Goal: Information Seeking & Learning: Learn about a topic

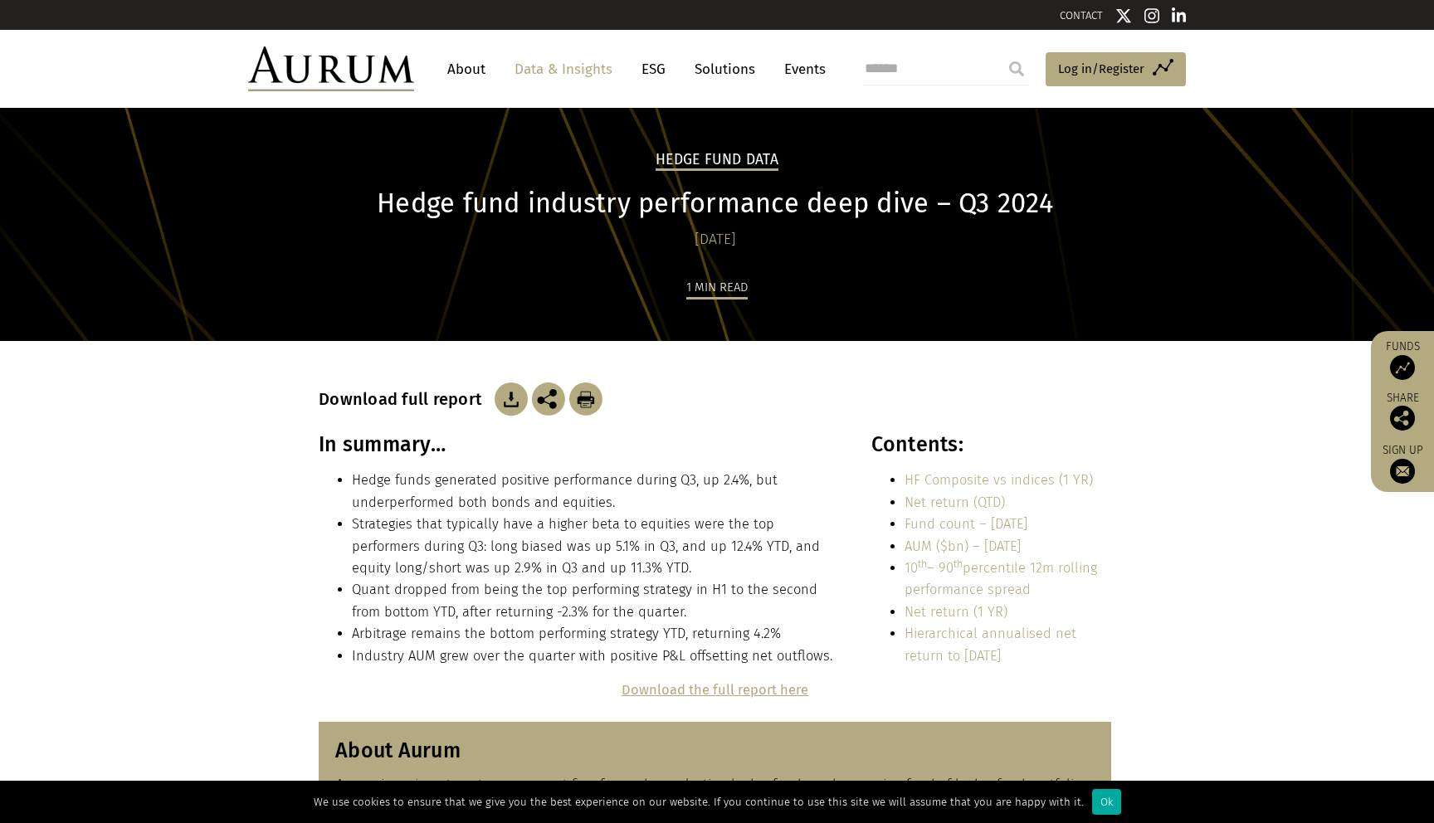
click at [559, 67] on link "Data & Insights" at bounding box center [563, 69] width 115 height 31
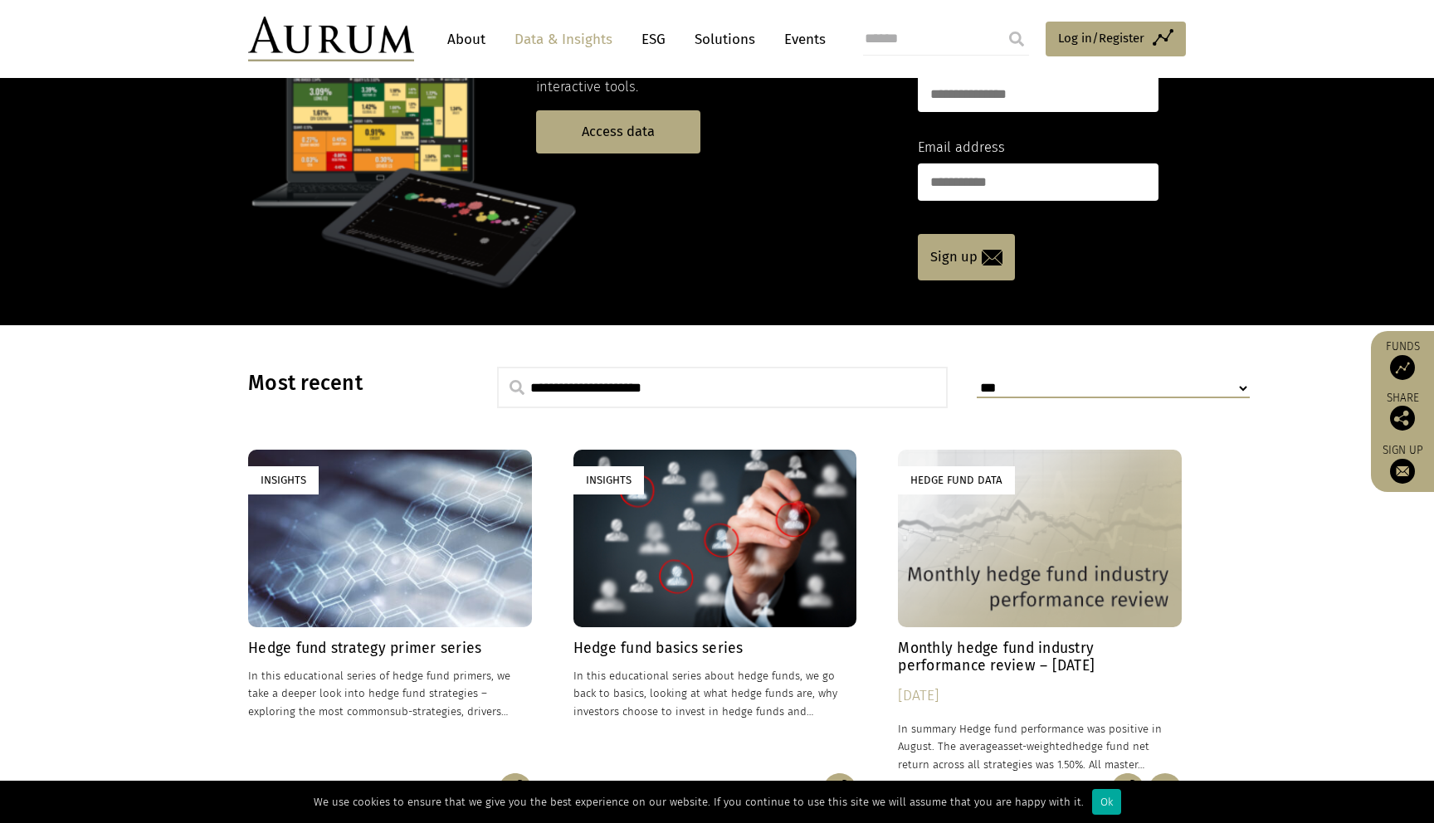
scroll to position [157, 0]
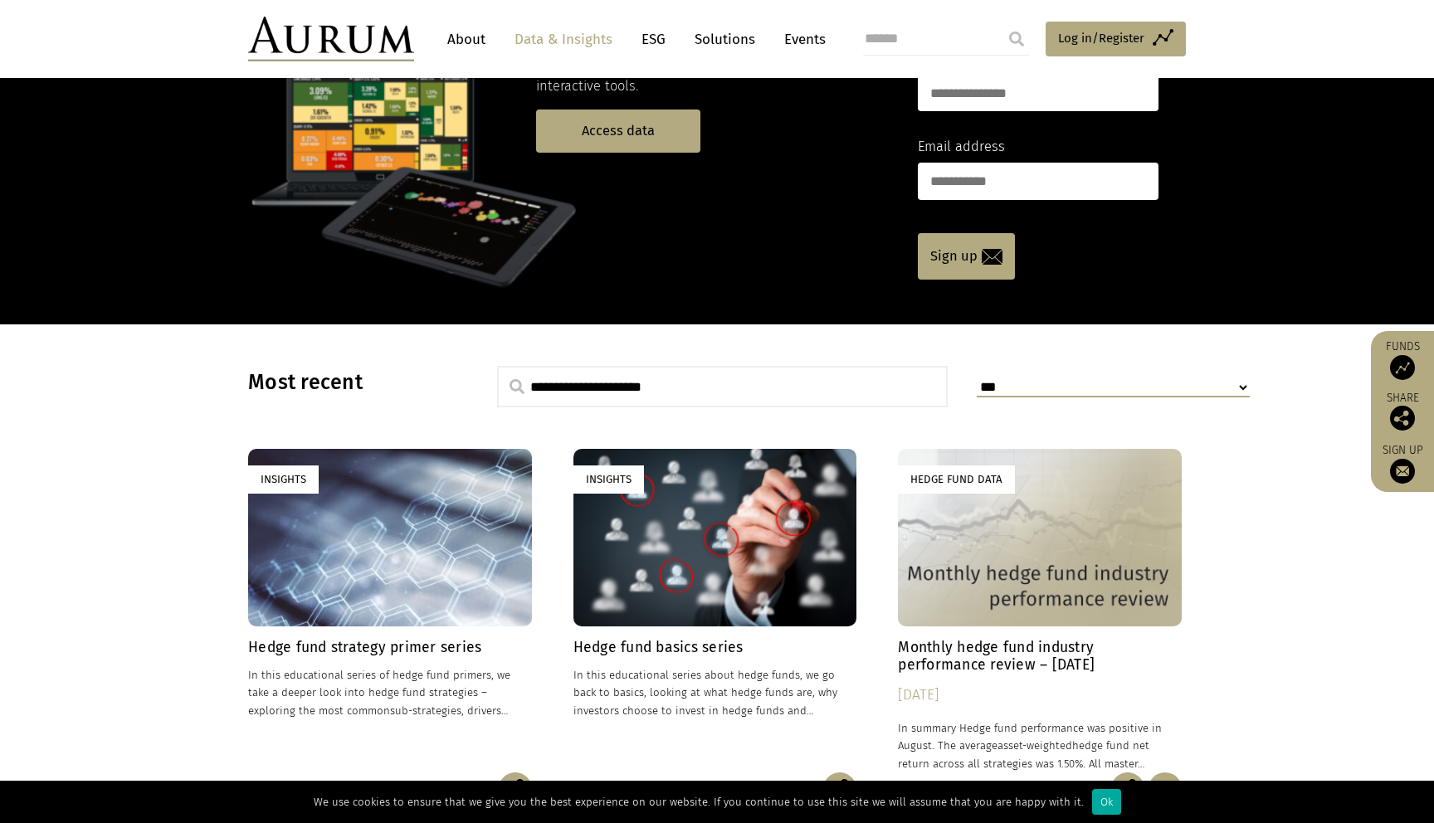
click at [1011, 573] on div "Hedge Fund Data" at bounding box center [1040, 537] width 284 height 177
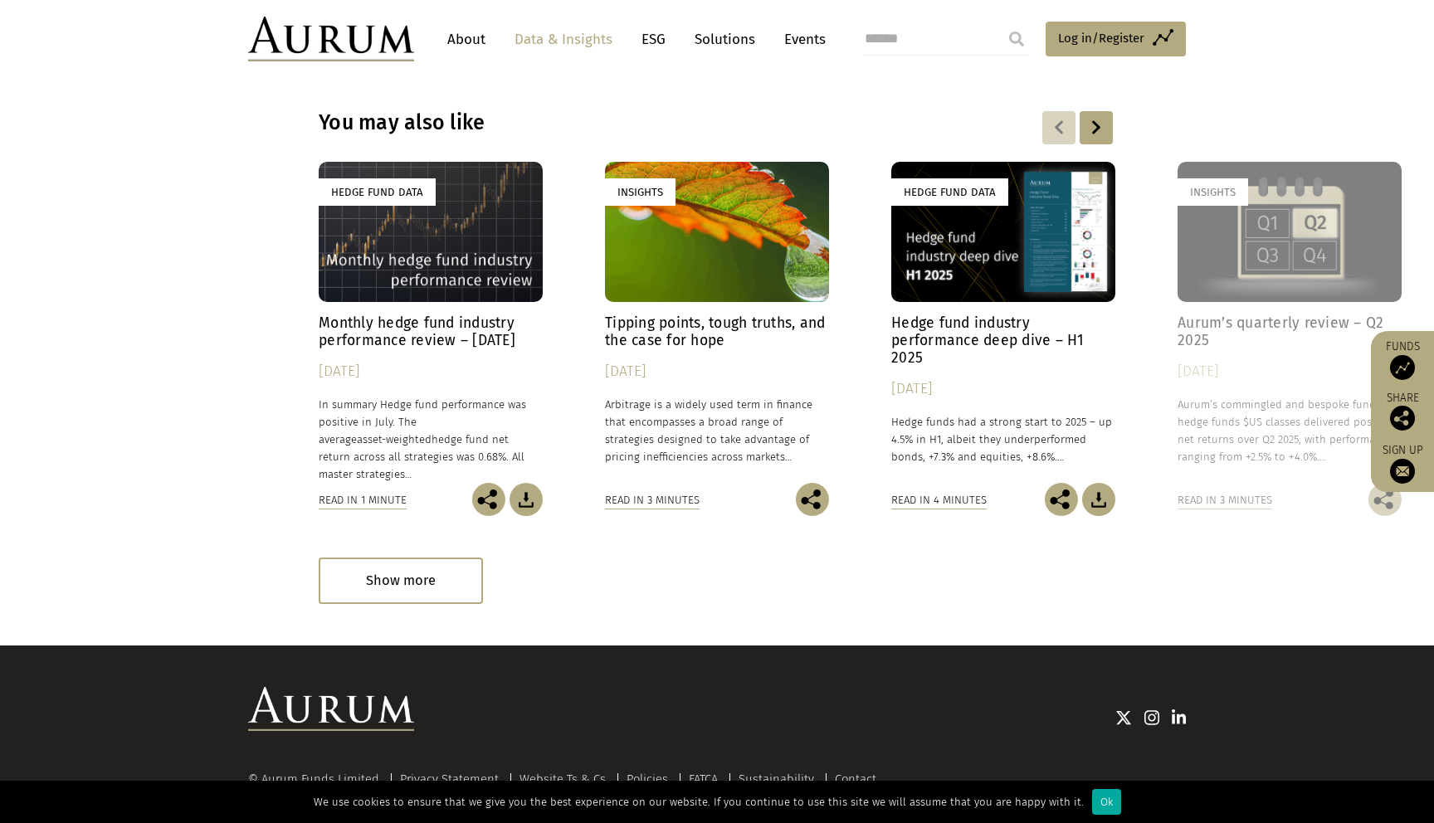
scroll to position [2332, 0]
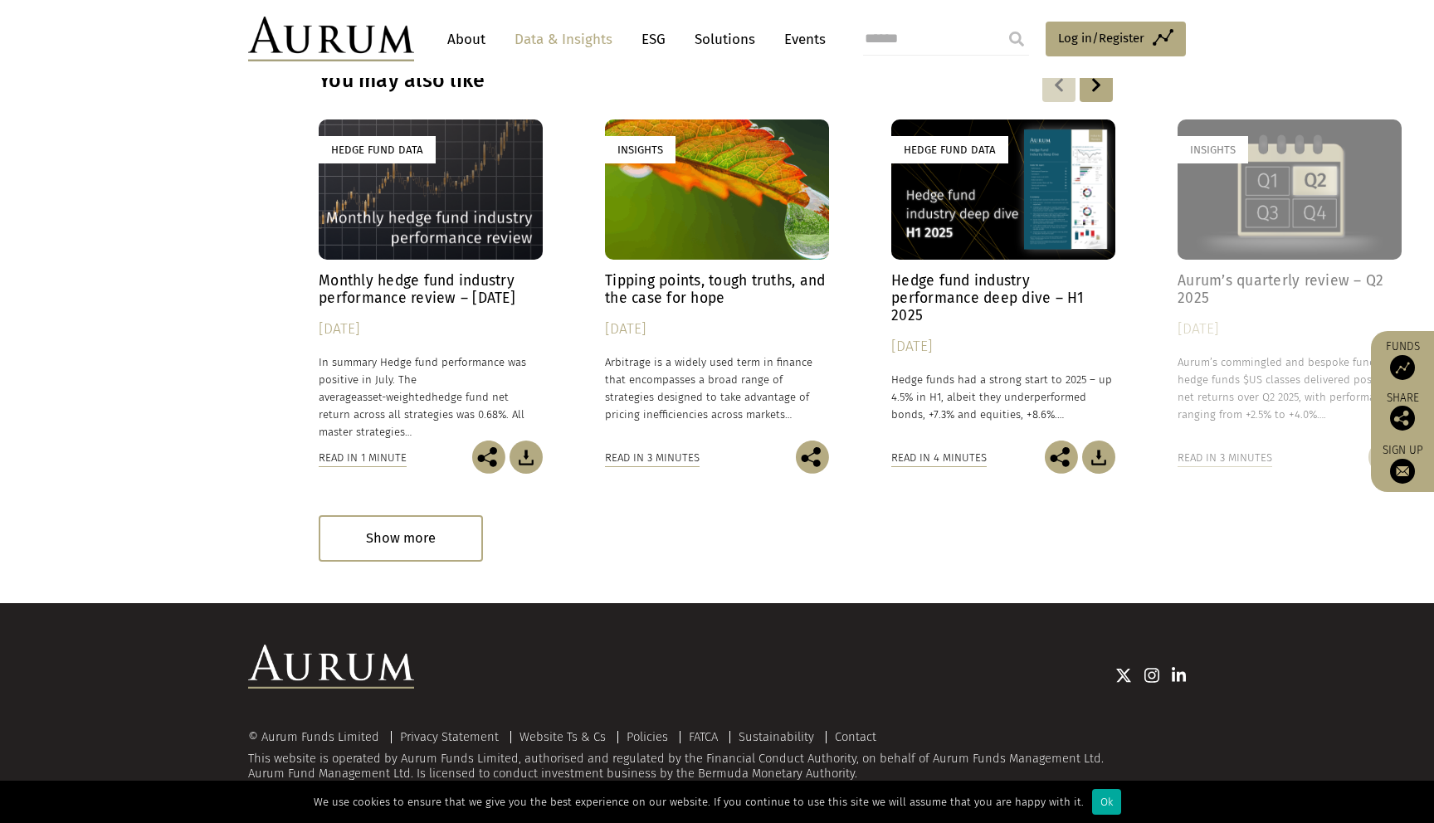
click at [446, 223] on div "Hedge Fund Data" at bounding box center [431, 190] width 224 height 140
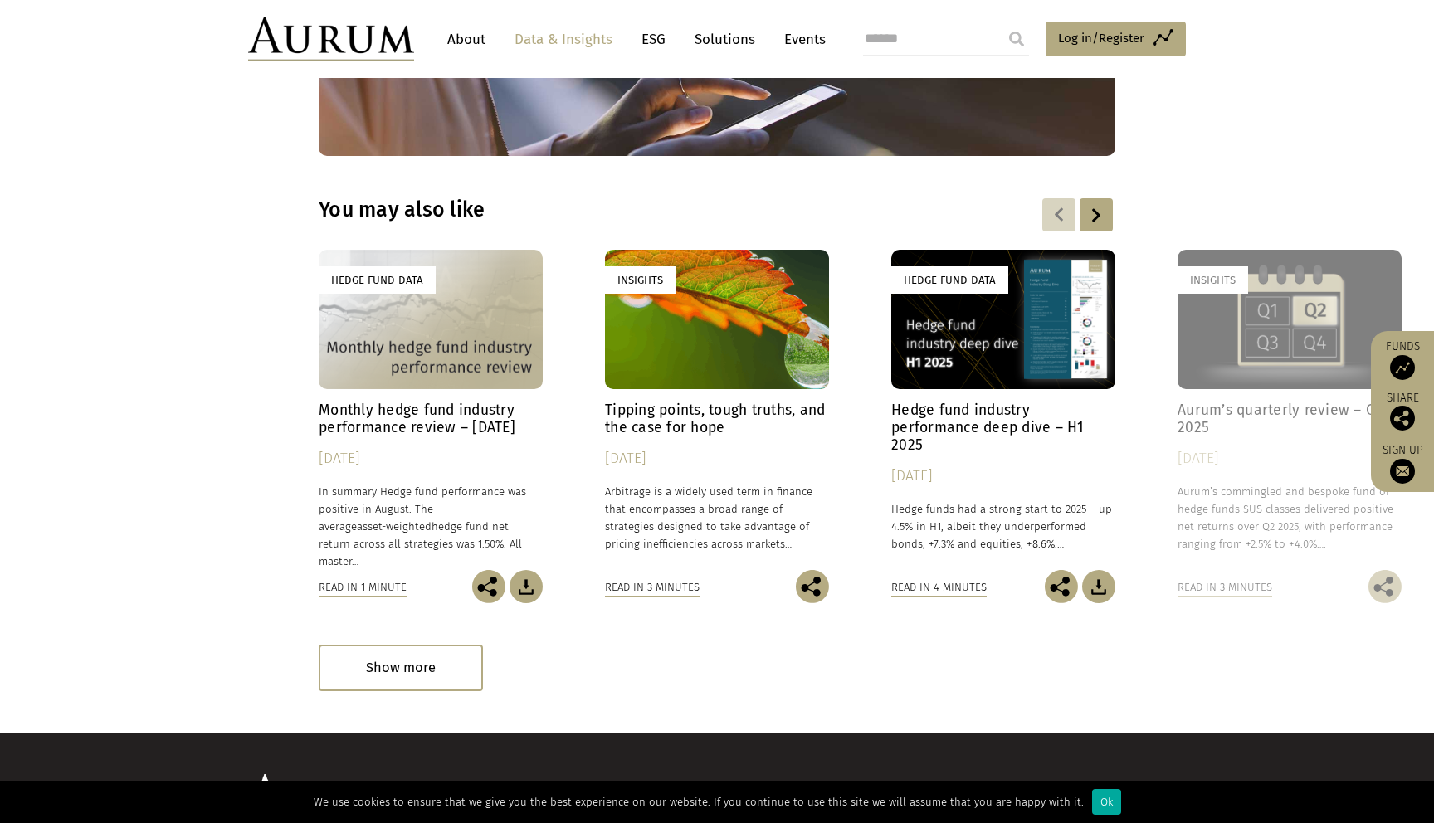
scroll to position [2380, 0]
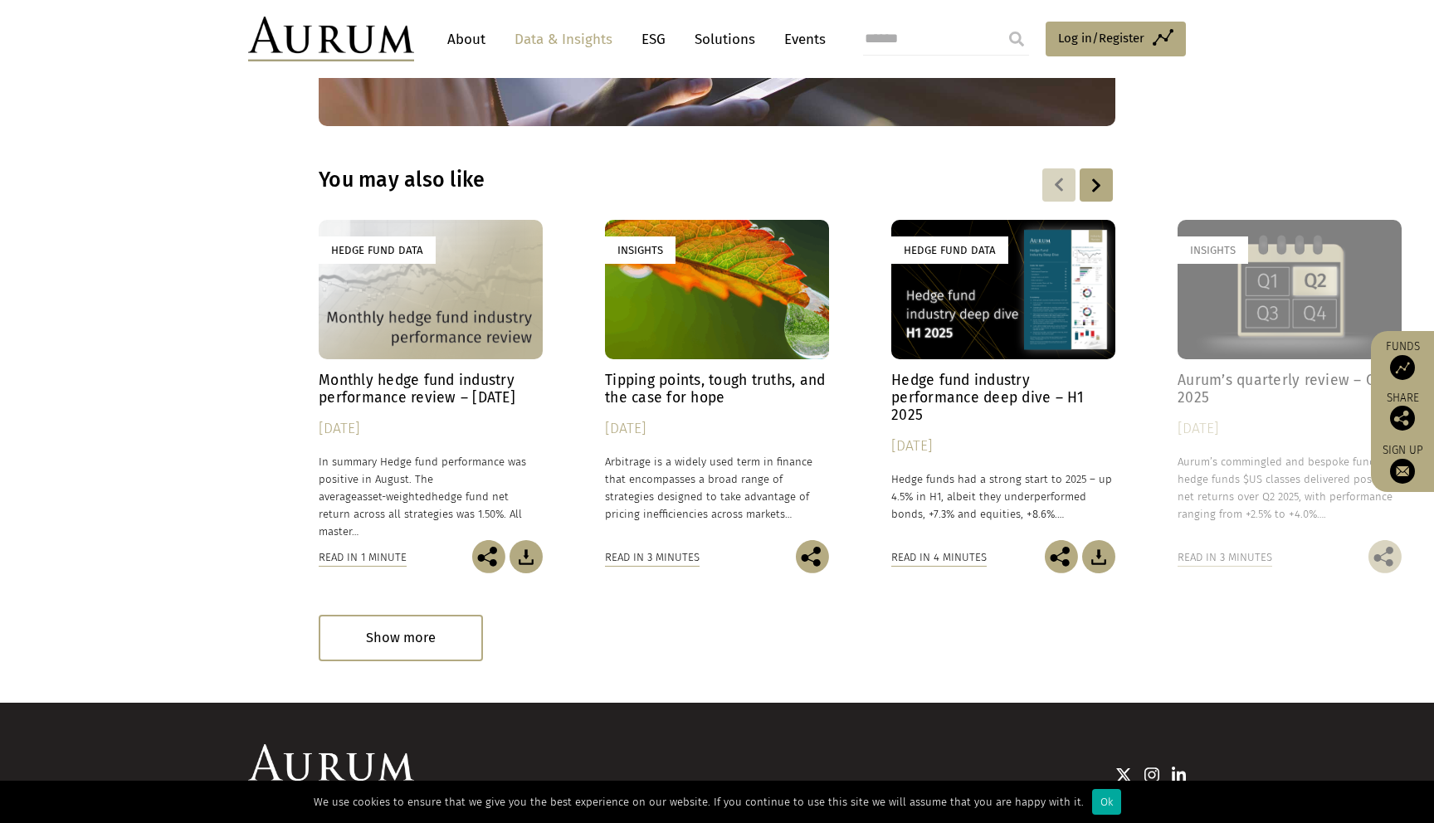
click at [1227, 372] on h4 "Aurum’s quarterly review – Q2 2025" at bounding box center [1290, 389] width 224 height 35
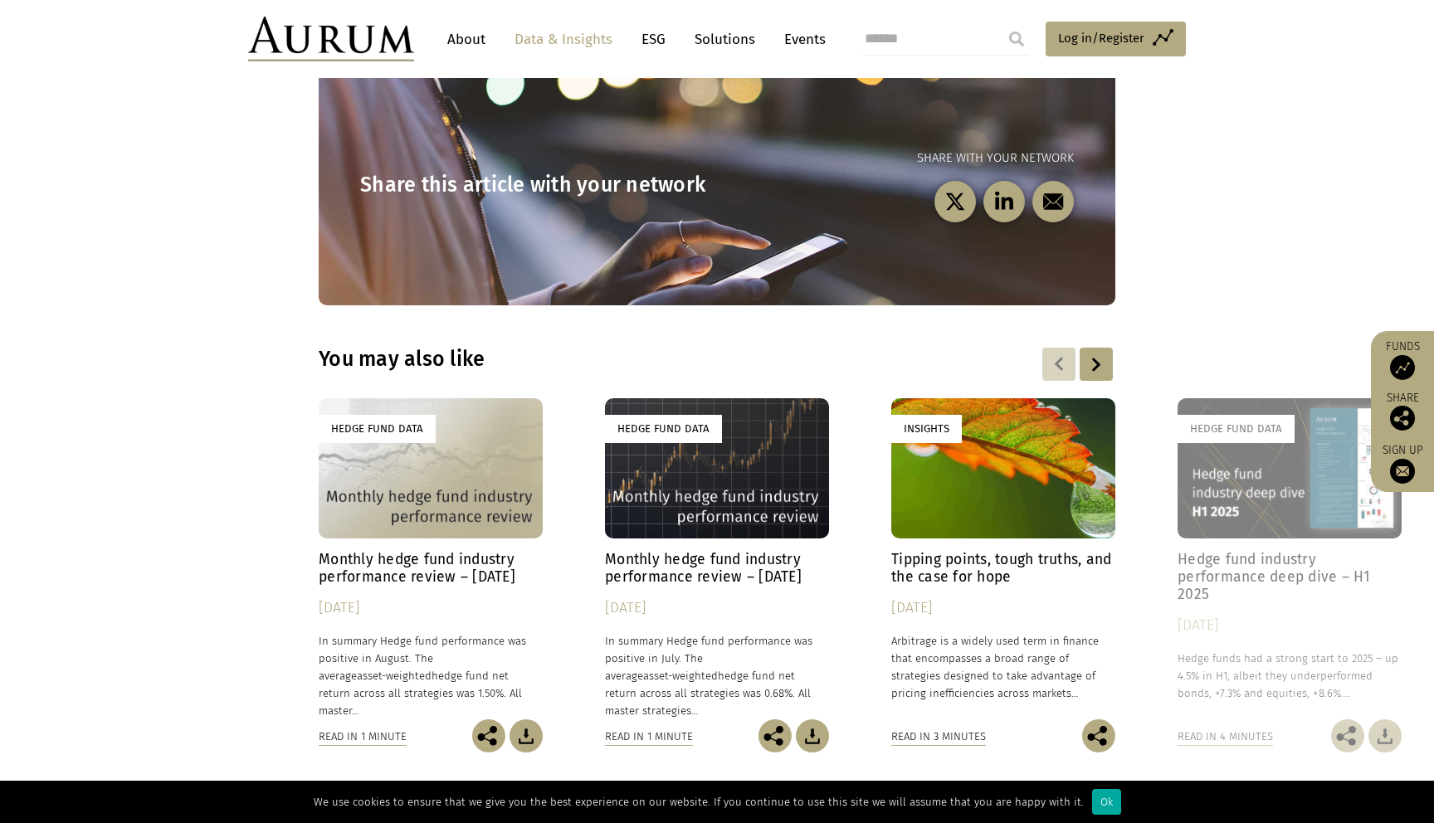
scroll to position [2232, 0]
